Goal: Information Seeking & Learning: Understand process/instructions

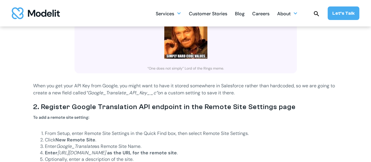
scroll to position [558, 0]
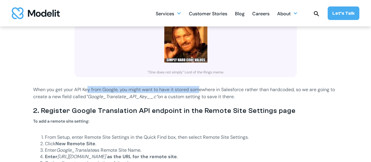
drag, startPoint x: 88, startPoint y: 88, endPoint x: 202, endPoint y: 91, distance: 113.2
click at [202, 91] on p "When you get your API Key from Google, you might want to have it stored somewhe…" at bounding box center [185, 93] width 305 height 14
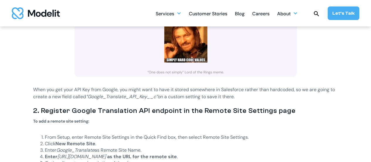
click at [220, 92] on p "When you get your API Key from Google, you might want to have it stored somewhe…" at bounding box center [185, 93] width 305 height 14
drag, startPoint x: 223, startPoint y: 90, endPoint x: 245, endPoint y: 89, distance: 21.7
click at [245, 89] on p "When you get your API Key from Google, you might want to have it stored somewhe…" at bounding box center [185, 93] width 305 height 14
click at [183, 96] on p "When you get your API Key from Google, you might want to have it stored somewhe…" at bounding box center [185, 93] width 305 height 14
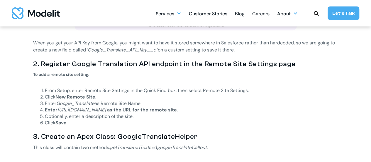
scroll to position [607, 0]
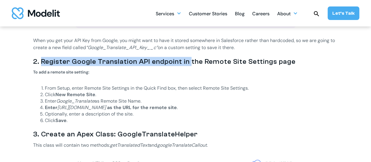
drag, startPoint x: 41, startPoint y: 61, endPoint x: 190, endPoint y: 63, distance: 149.0
click at [190, 63] on h3 "2. Register Google Translation API endpoint in the Remote Site Settings page" at bounding box center [185, 61] width 305 height 9
click at [160, 55] on div "‍ You can check out the details here ‍ [URL][DOMAIN_NAME] and prices here [URL]…" at bounding box center [185, 109] width 305 height 754
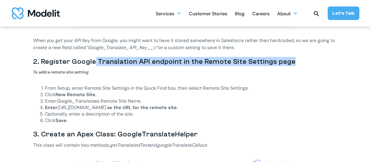
drag, startPoint x: 94, startPoint y: 64, endPoint x: 289, endPoint y: 60, distance: 195.7
click at [289, 60] on h3 "2. Register Google Translation API endpoint in the Remote Site Settings page" at bounding box center [185, 61] width 305 height 9
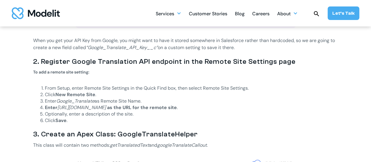
click at [151, 92] on li "Click New Remote Site ." at bounding box center [191, 94] width 293 height 6
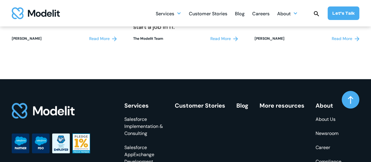
scroll to position [1420, 0]
